Goal: Navigation & Orientation: Go to known website

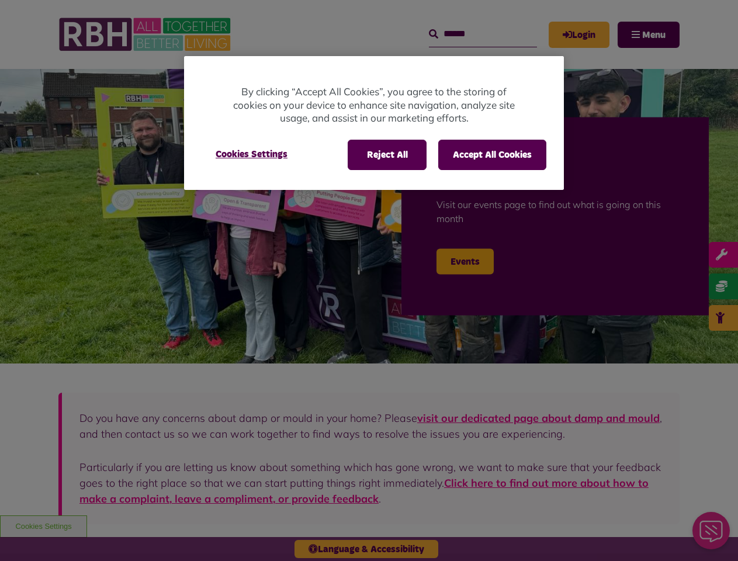
click at [369, 280] on div at bounding box center [369, 280] width 738 height 561
click at [386, 155] on button "Reject All" at bounding box center [387, 155] width 79 height 30
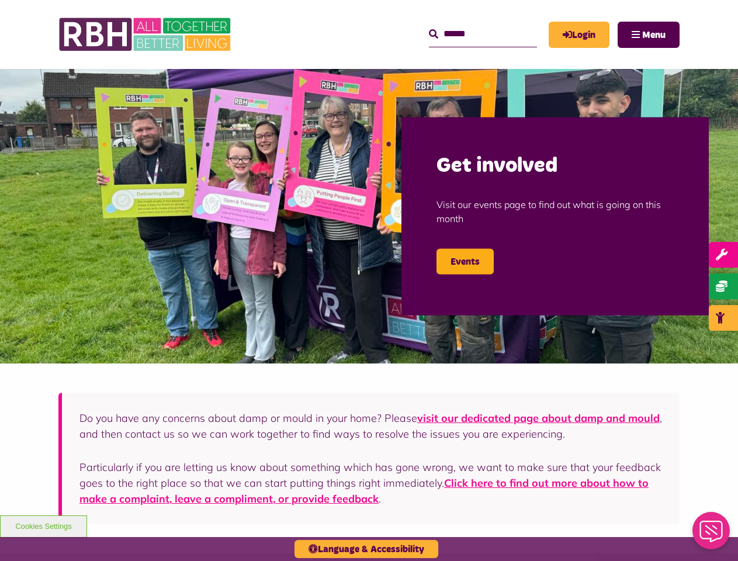
click at [492, 155] on button "Accept All Cookies" at bounding box center [492, 155] width 108 height 30
click at [251, 154] on img at bounding box center [369, 216] width 738 height 294
